Goal: Check status: Check status

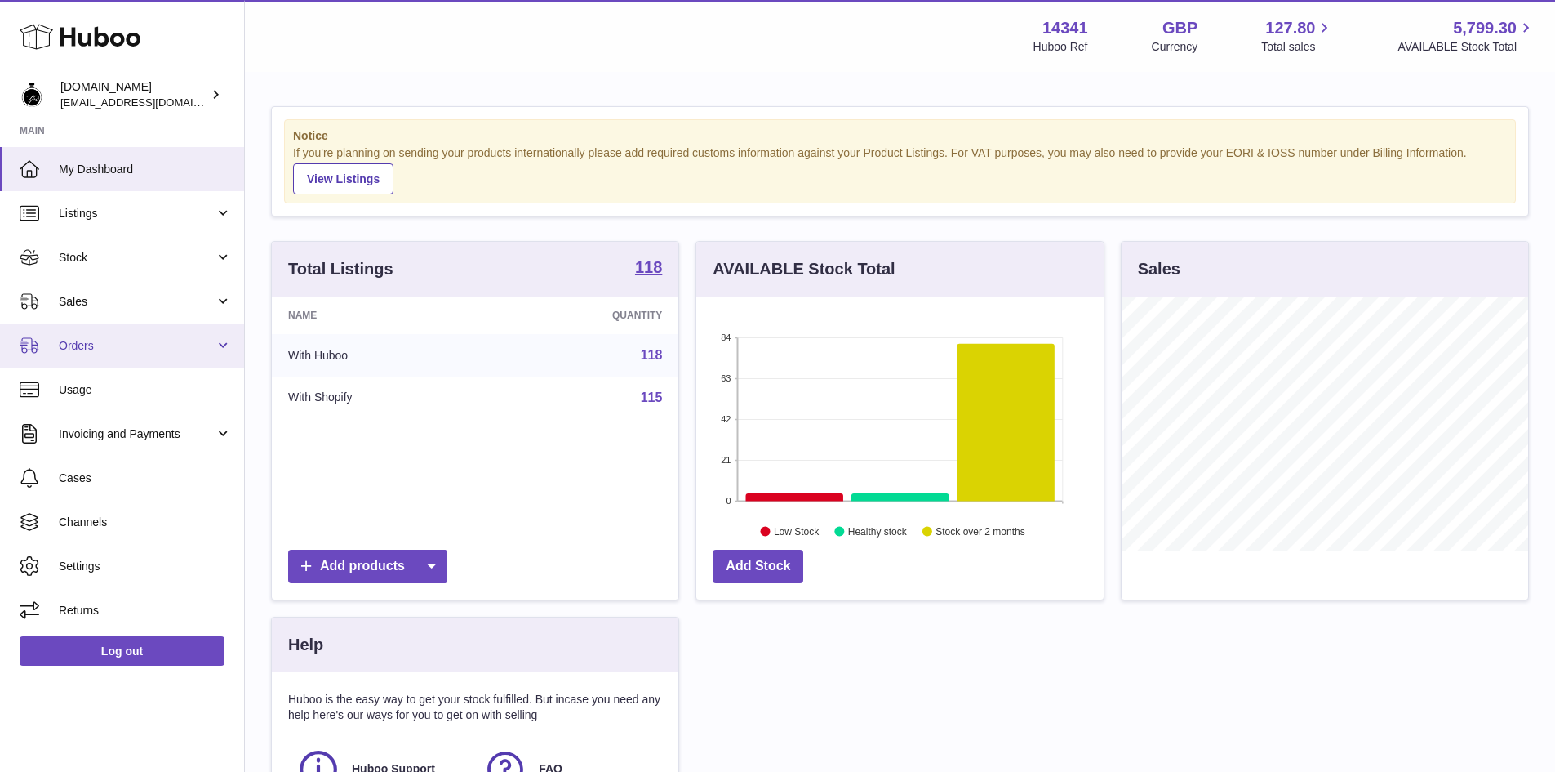
click at [96, 348] on span "Orders" at bounding box center [137, 346] width 156 height 16
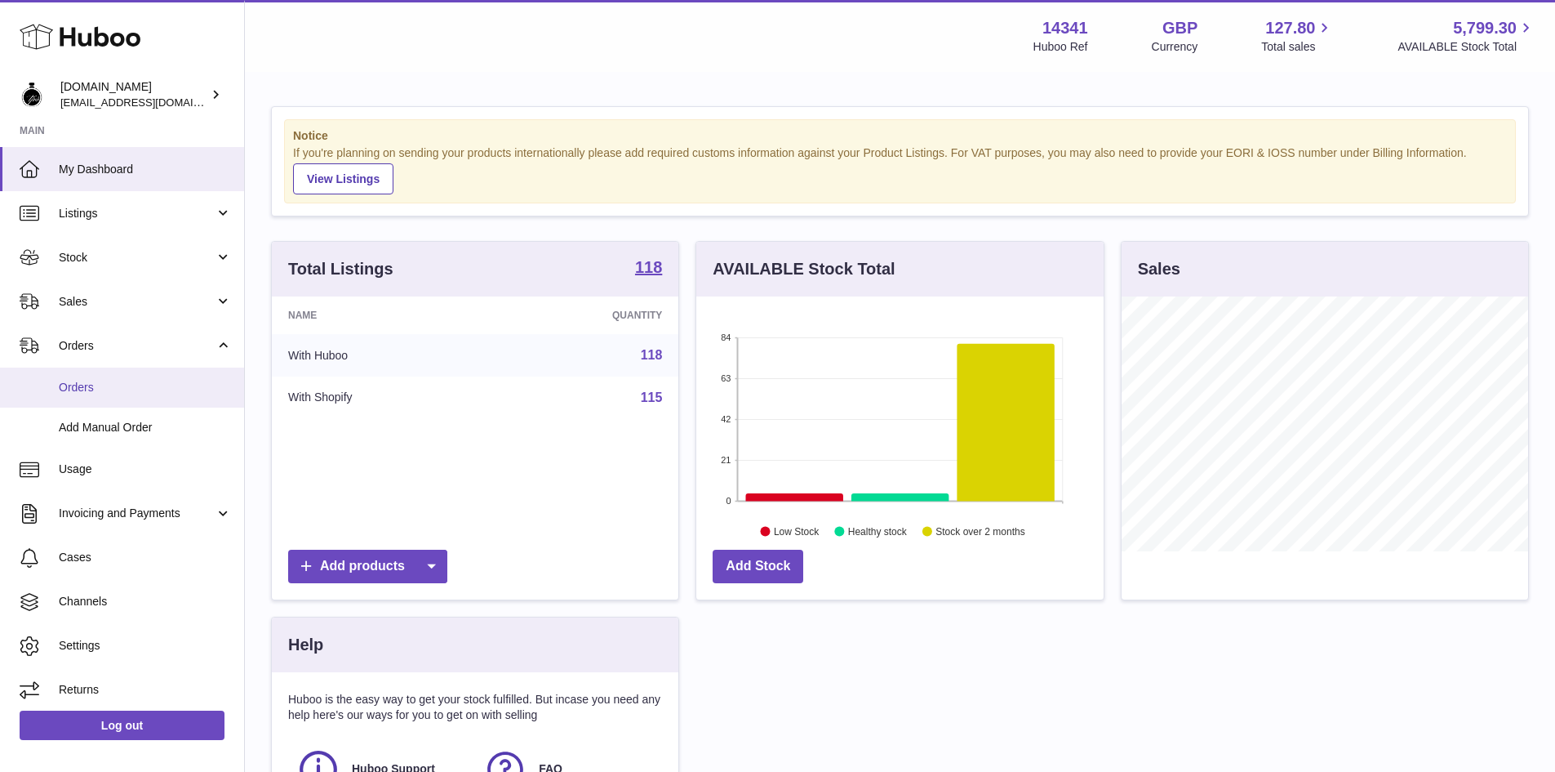
click at [116, 386] on span "Orders" at bounding box center [145, 388] width 173 height 16
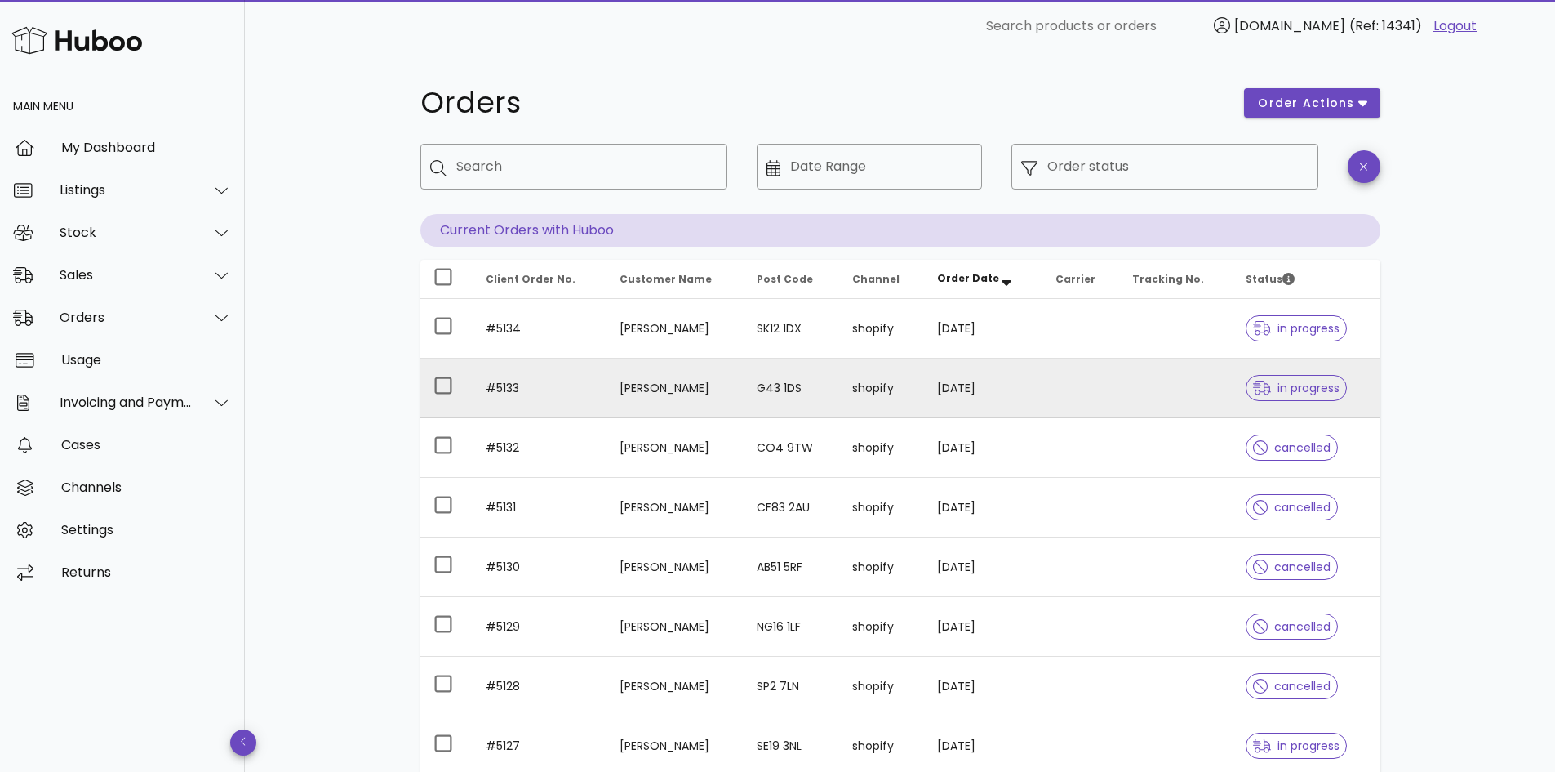
click at [730, 391] on td "[PERSON_NAME]" at bounding box center [675, 388] width 137 height 60
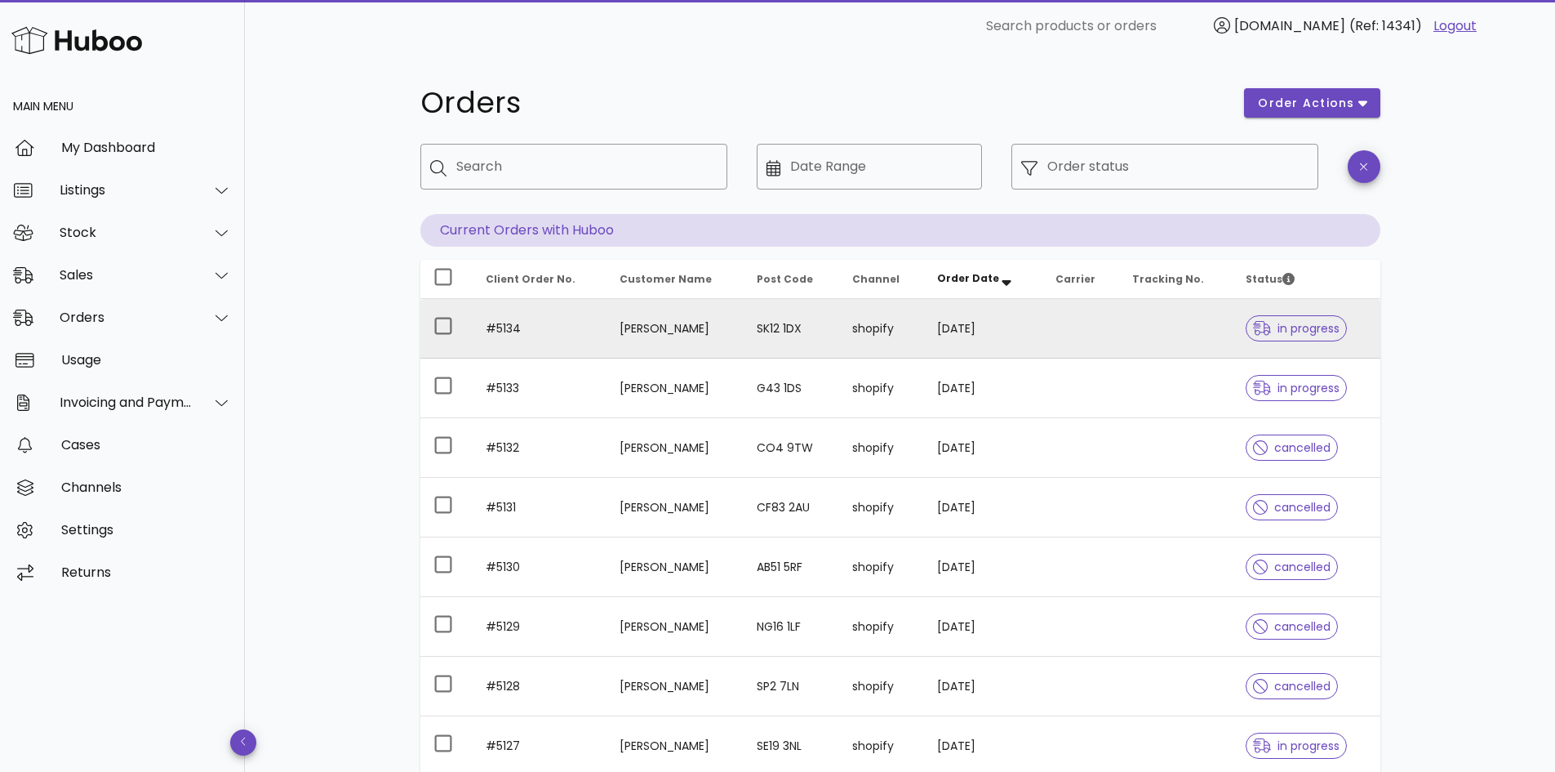
click at [696, 336] on td "[PERSON_NAME]" at bounding box center [675, 329] width 137 height 60
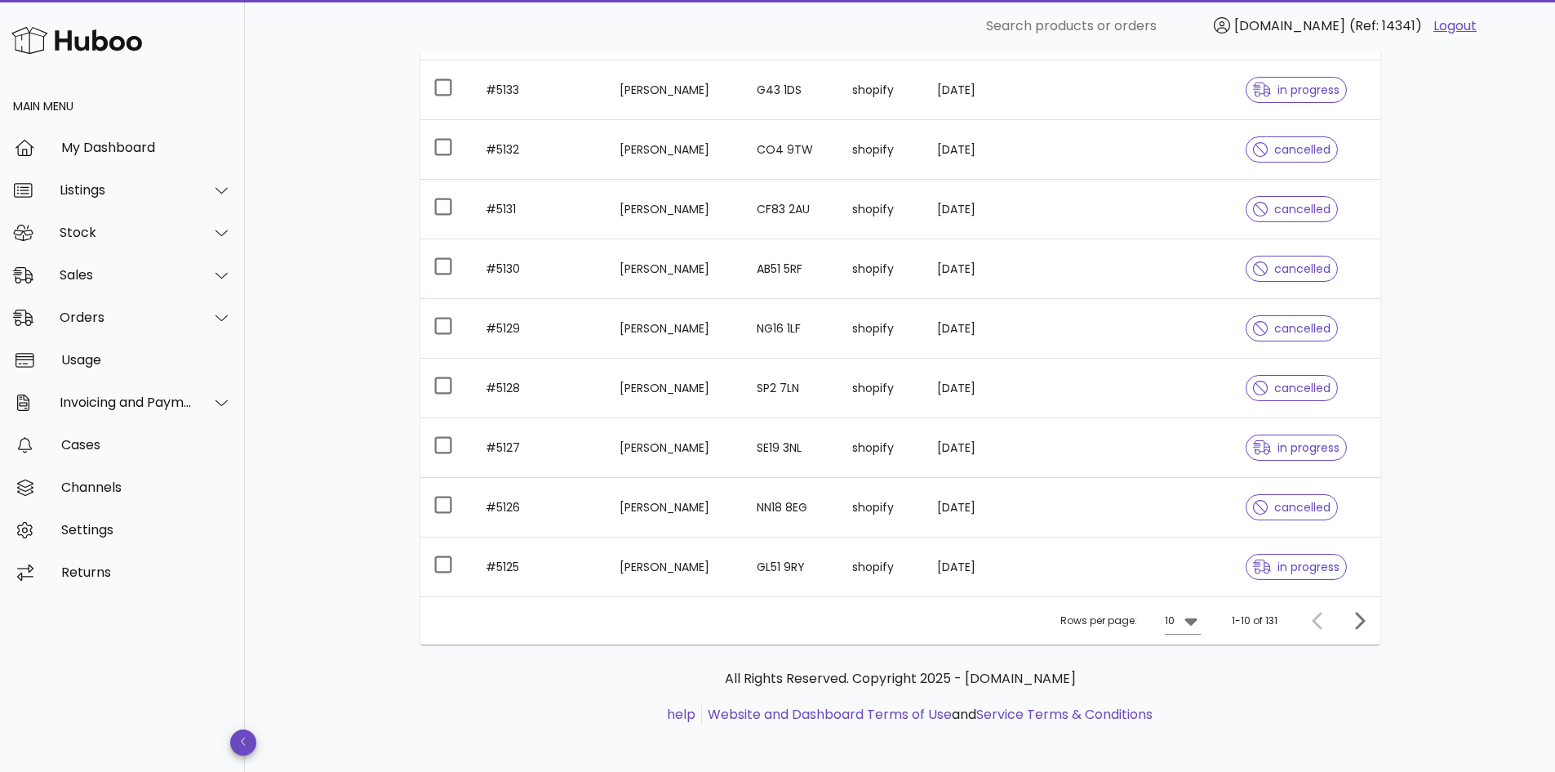
scroll to position [303, 0]
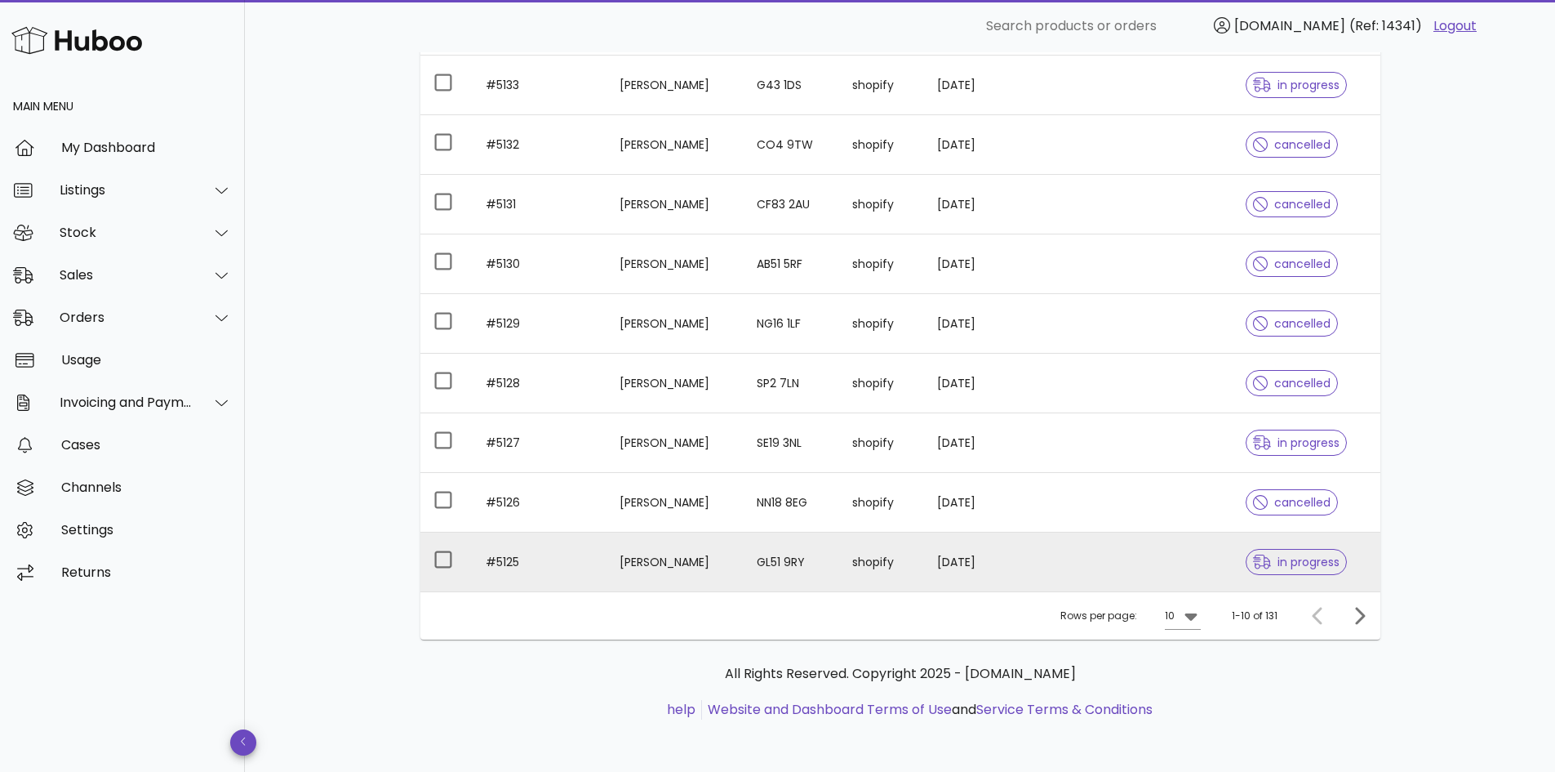
click at [744, 571] on td "[PERSON_NAME]" at bounding box center [675, 561] width 137 height 59
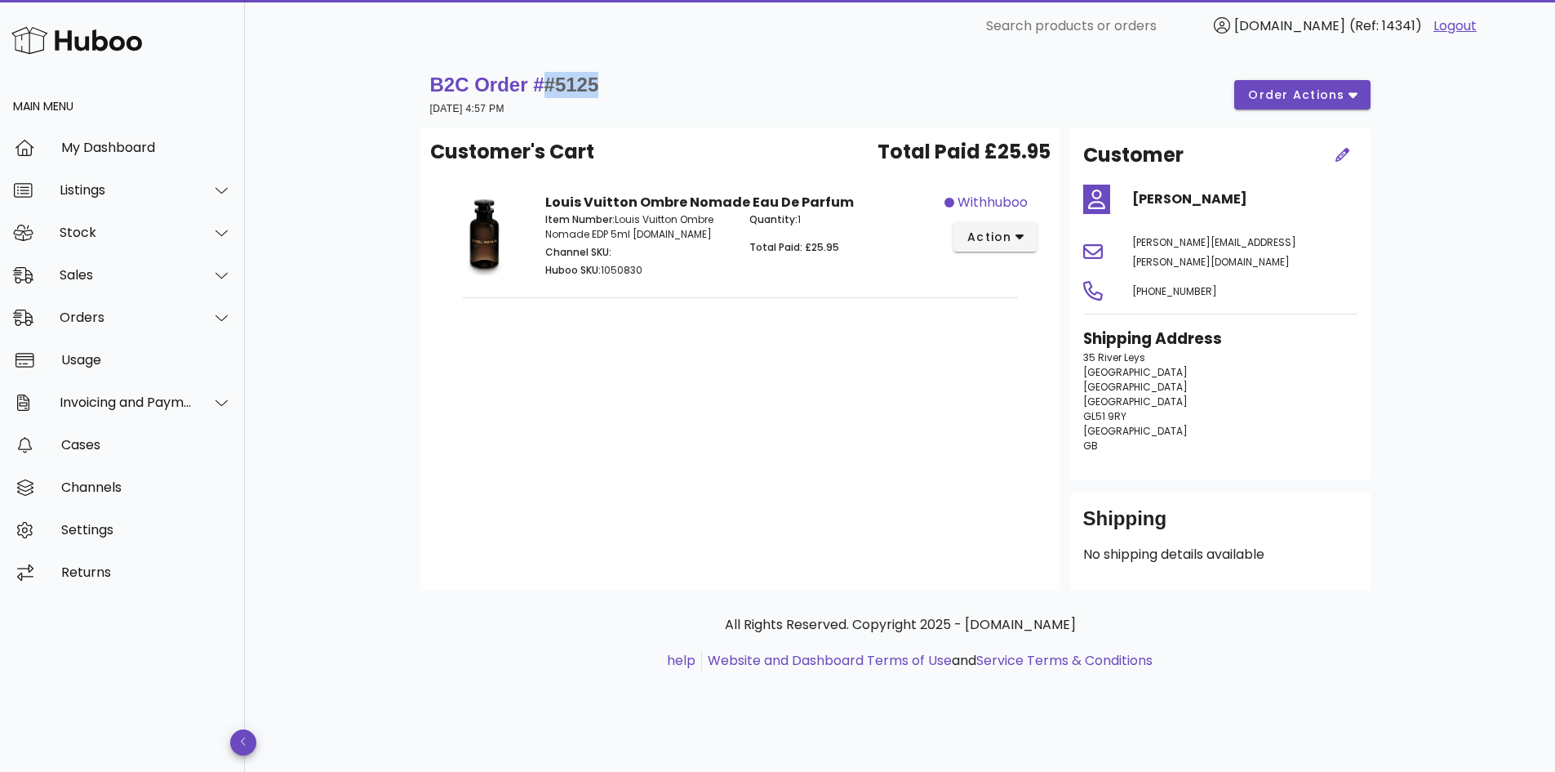
drag, startPoint x: 552, startPoint y: 82, endPoint x: 613, endPoint y: 81, distance: 61.3
click at [613, 81] on div "B2C Order # #5125 [DATE] 4:57 PM order actions" at bounding box center [900, 95] width 941 height 46
copy span "#5125"
click at [1361, 99] on button "order actions" at bounding box center [1302, 94] width 136 height 29
click at [686, 554] on div "Customer's Cart Total Paid £25.95 Louis Vuitton Ombre Nomade Eau De Parfum Item…" at bounding box center [740, 358] width 640 height 463
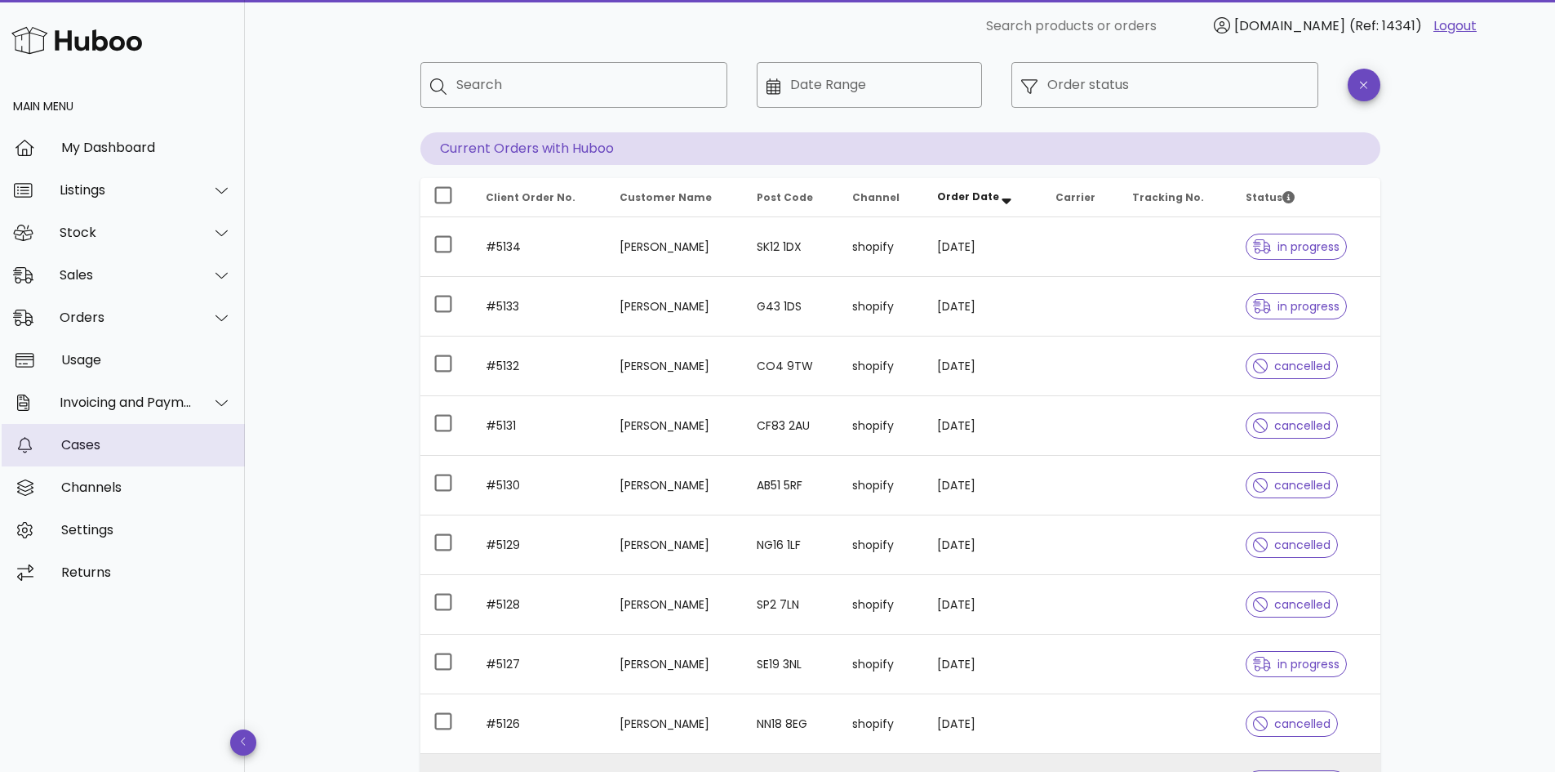
scroll to position [58, 0]
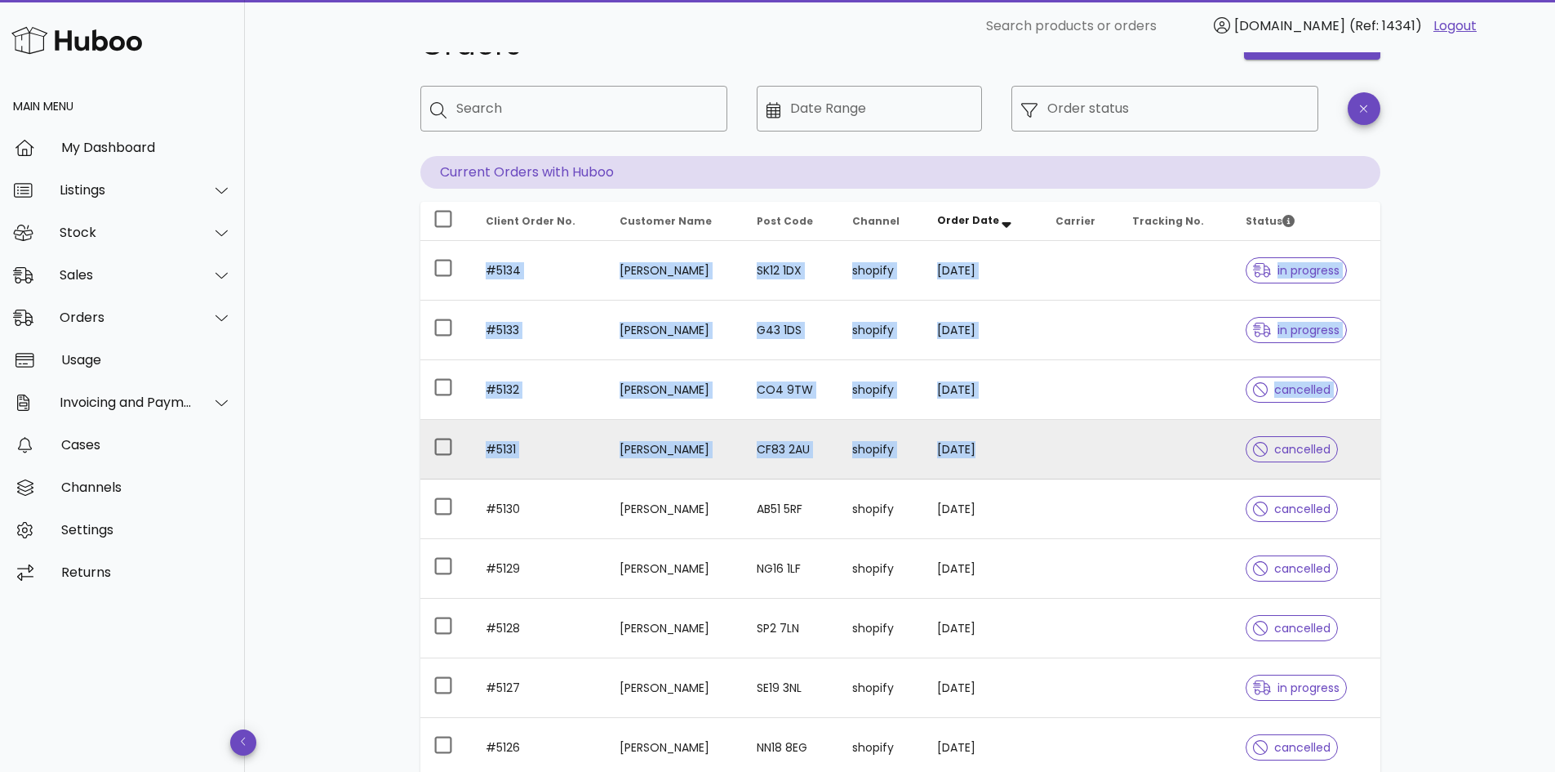
drag, startPoint x: 398, startPoint y: 389, endPoint x: 1089, endPoint y: 445, distance: 693.8
click at [1000, 444] on div "Orders order actions ​ Search ​ Date Range ​ Order status Current Orders with H…" at bounding box center [900, 505] width 1039 height 1022
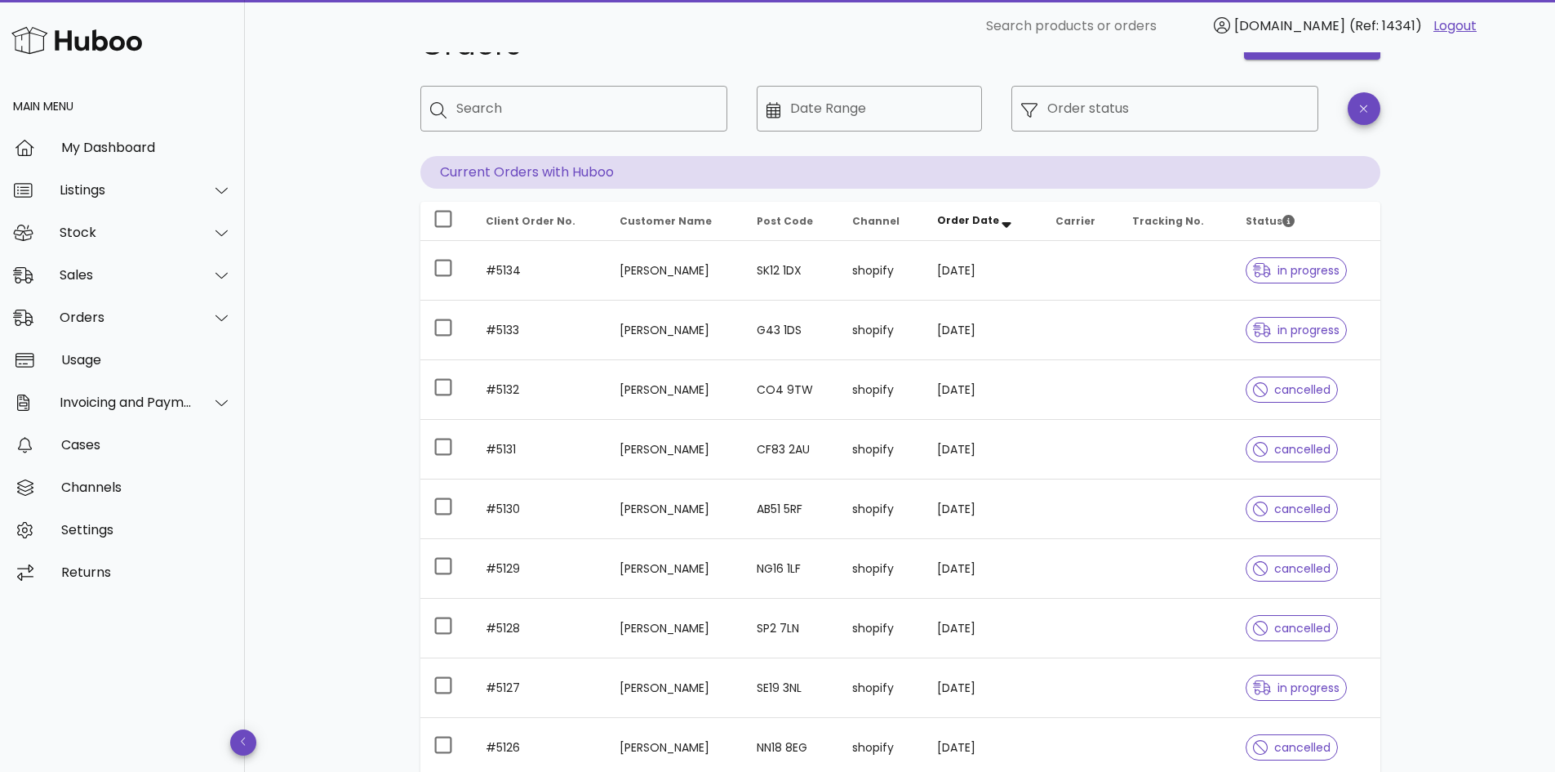
click at [1471, 384] on div "Orders order actions ​ Search ​ Date Range ​ Order status Current Orders with H…" at bounding box center [900, 505] width 1310 height 1022
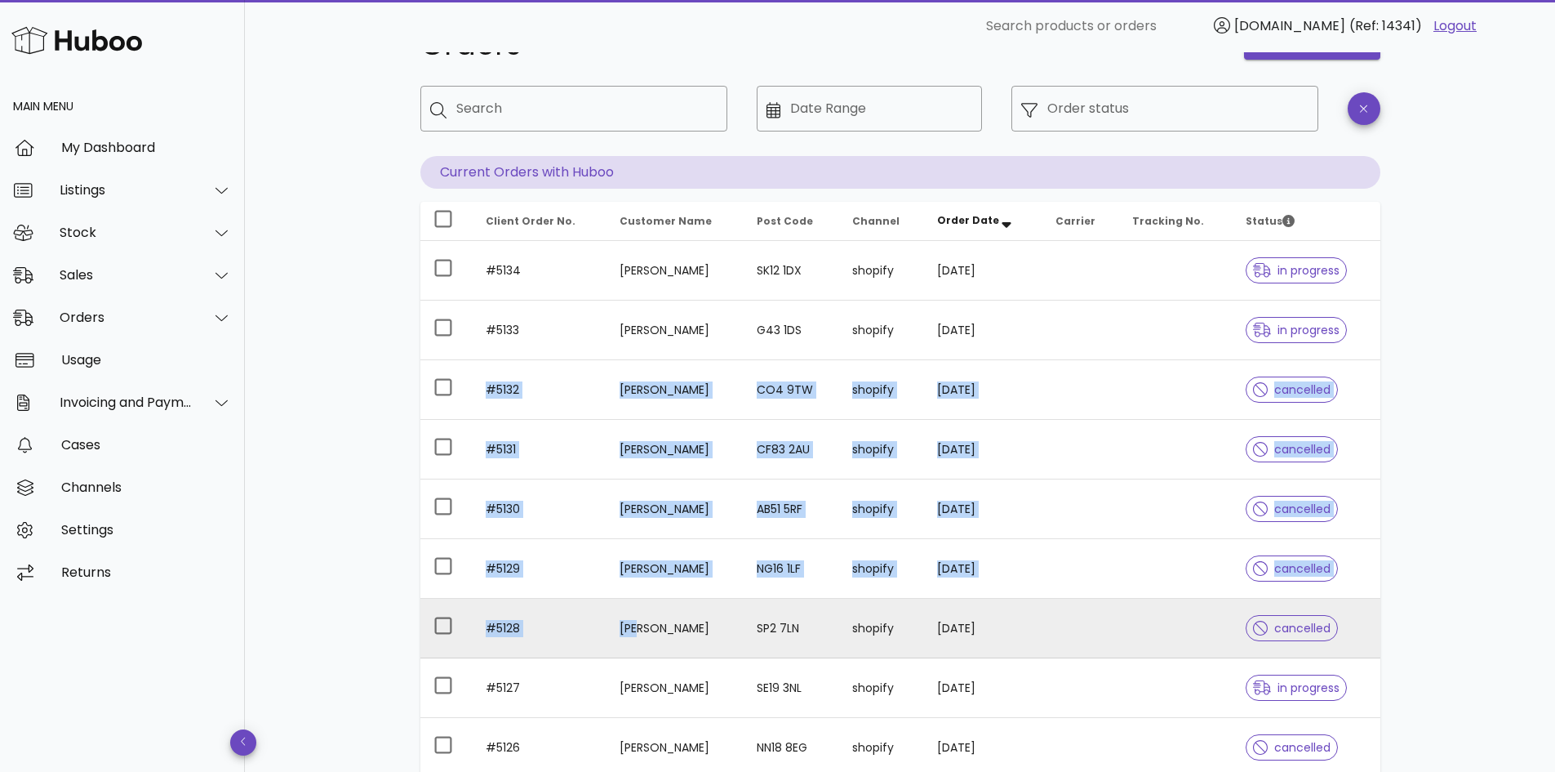
drag, startPoint x: 465, startPoint y: 389, endPoint x: 629, endPoint y: 645, distance: 303.7
click at [629, 645] on tbody "#5134 [PERSON_NAME] SK12 1DX shopify [DATE] in progress #5133 [PERSON_NAME] G43…" at bounding box center [900, 538] width 960 height 595
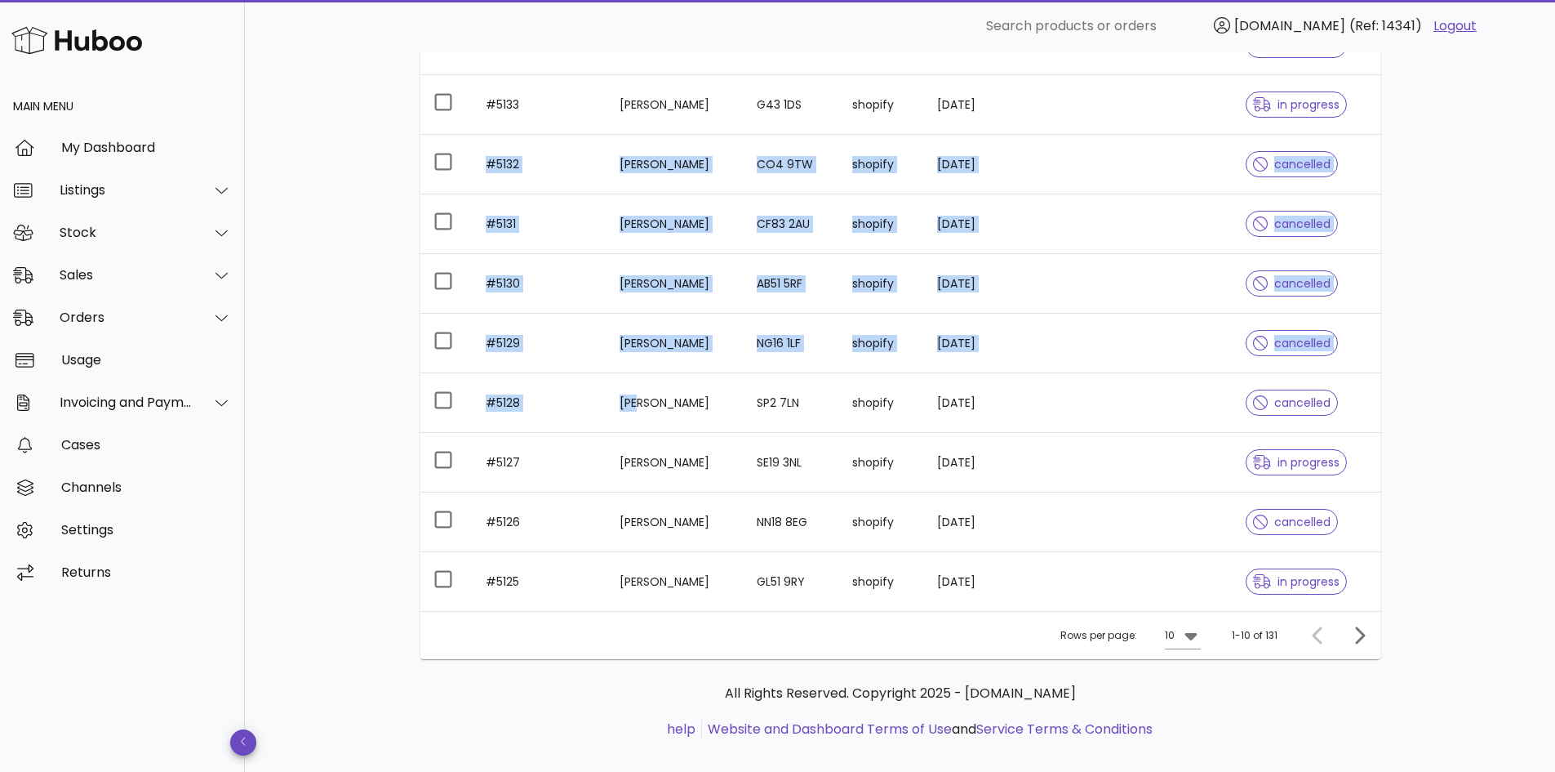
scroll to position [303, 0]
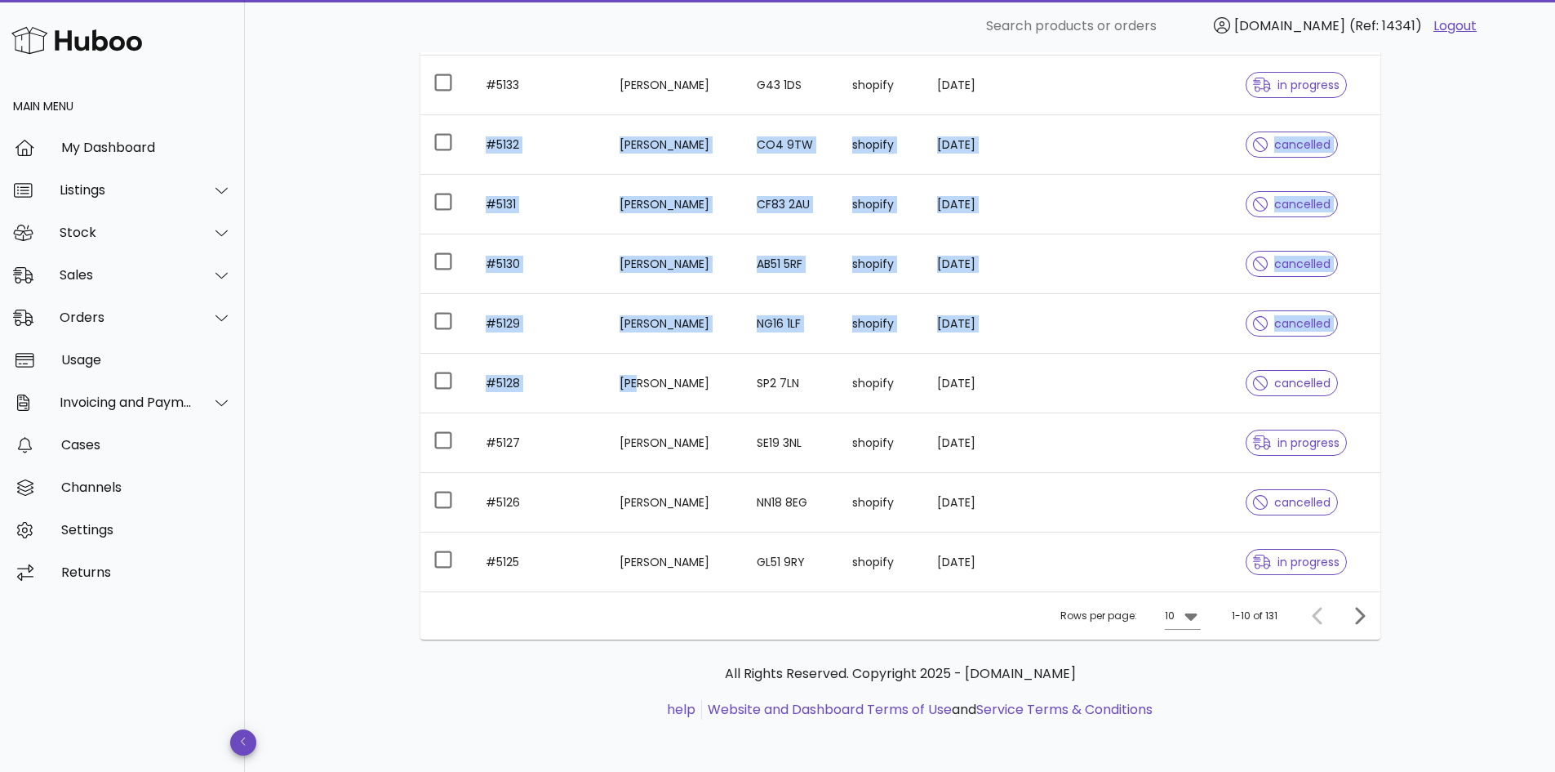
copy tbody "#5132 [PERSON_NAME] CO4 9TW shopify [DATE] cancelled #5131 [PERSON_NAME] CF83 2…"
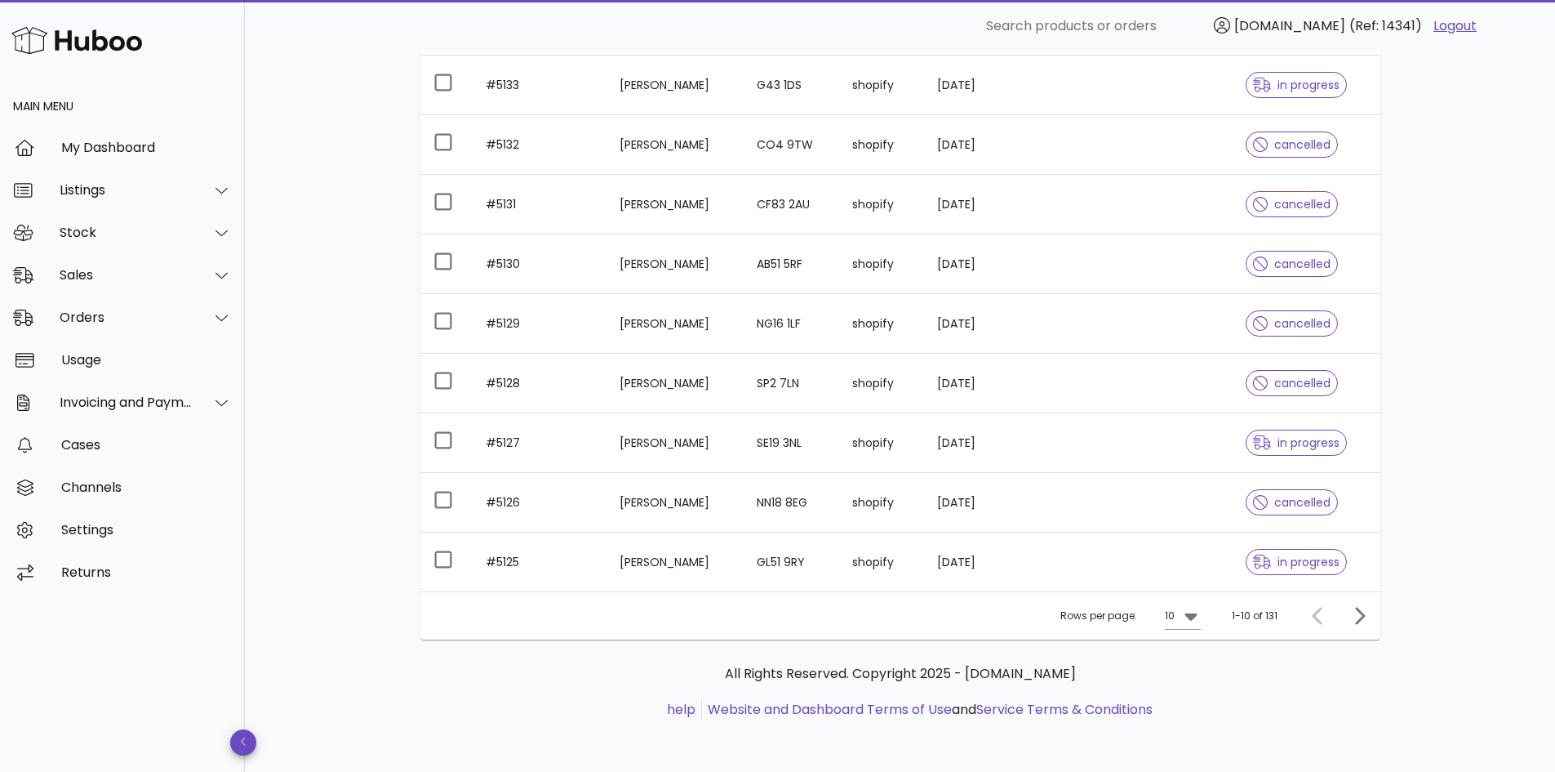
click at [1452, 388] on div "Orders order actions ​ Search ​ Date Range ​ Order status Current Orders with H…" at bounding box center [900, 260] width 1310 height 1022
